Goal: Check status: Check status

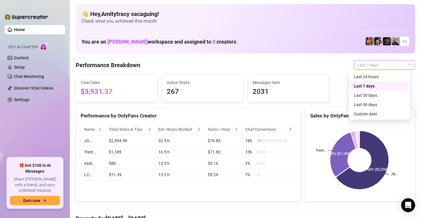
click at [370, 67] on span "Last 7 days" at bounding box center [385, 65] width 54 height 9
click at [362, 113] on div "Custom date" at bounding box center [380, 114] width 52 height 6
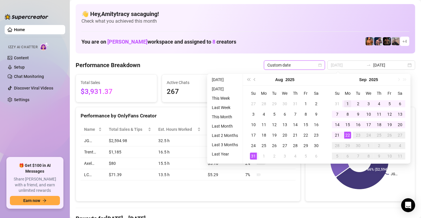
type input "[DATE]"
click at [347, 103] on div "1" at bounding box center [347, 103] width 7 height 7
type input "[DATE]"
click at [346, 137] on div "22" at bounding box center [347, 135] width 7 height 7
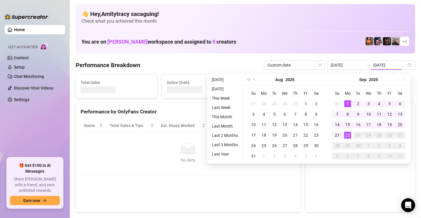
type input "[DATE]"
